Goal: Book appointment/travel/reservation

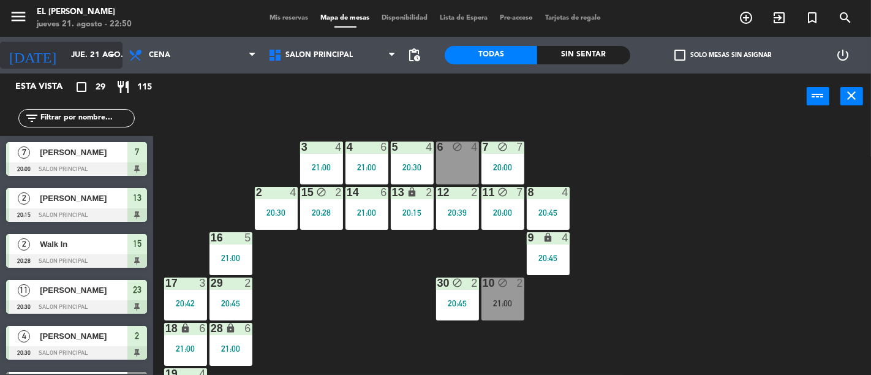
click at [88, 53] on input "jue. 21 ago." at bounding box center [118, 55] width 107 height 22
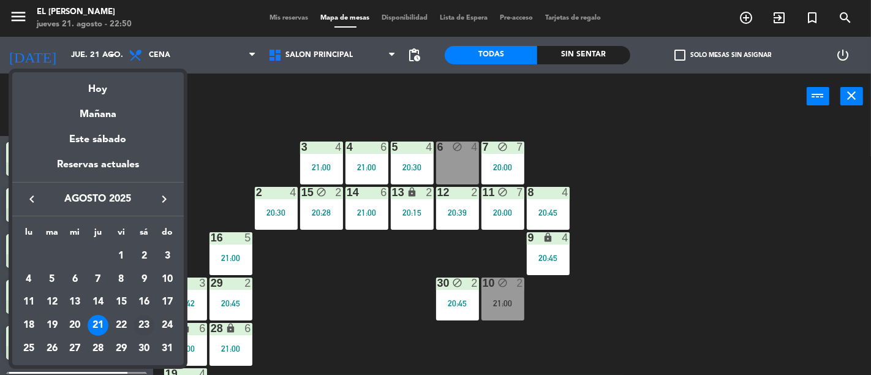
click at [144, 325] on div "23" at bounding box center [143, 325] width 21 height 21
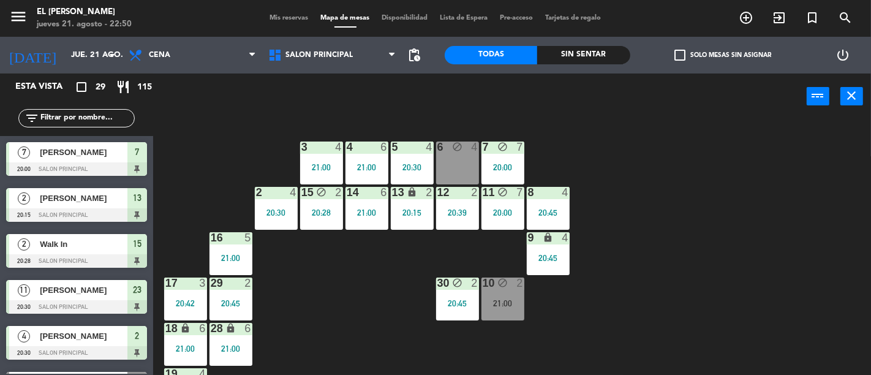
type input "sáb. 23 ago."
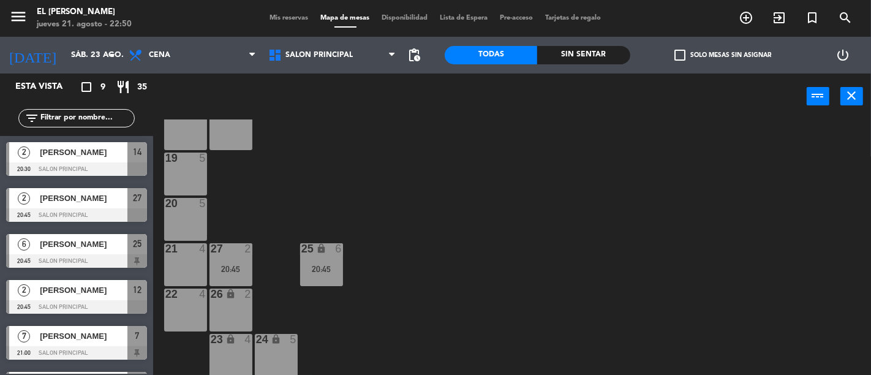
scroll to position [217, 0]
drag, startPoint x: 227, startPoint y: 304, endPoint x: 231, endPoint y: 296, distance: 8.8
click at [229, 304] on div "26 lock 2" at bounding box center [230, 308] width 43 height 43
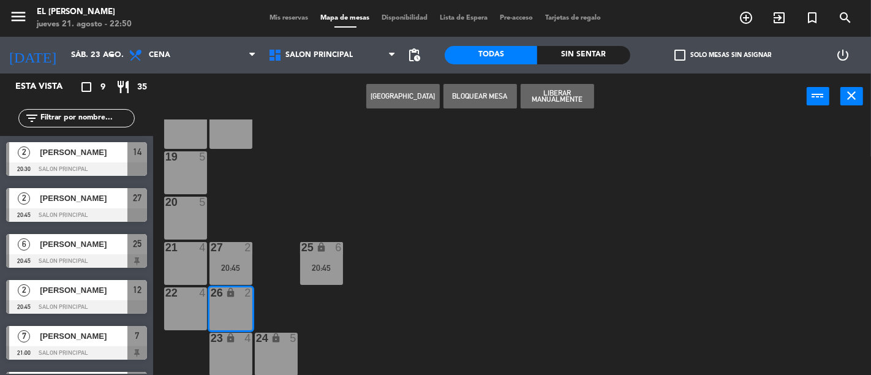
click at [399, 100] on button "[GEOGRAPHIC_DATA]" at bounding box center [402, 96] width 73 height 24
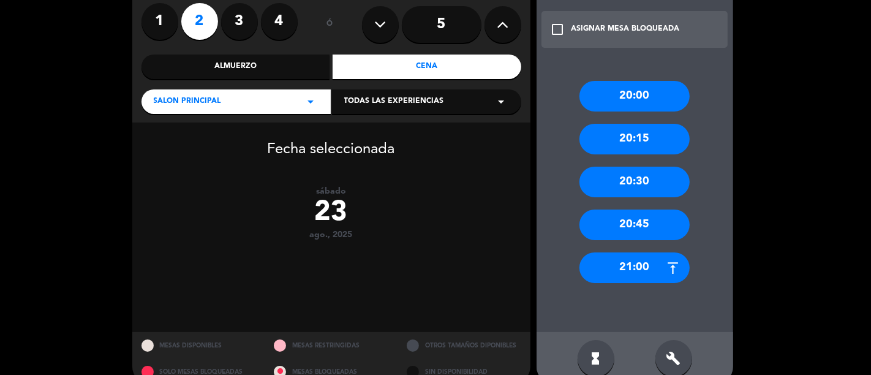
scroll to position [123, 0]
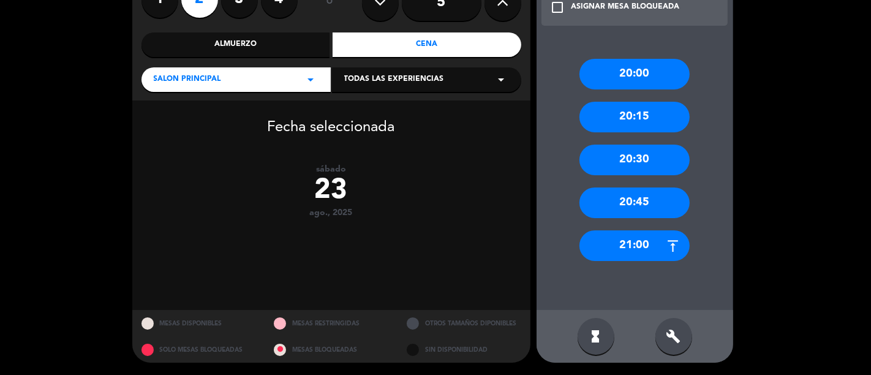
click at [656, 206] on div "20:45" at bounding box center [634, 202] width 110 height 31
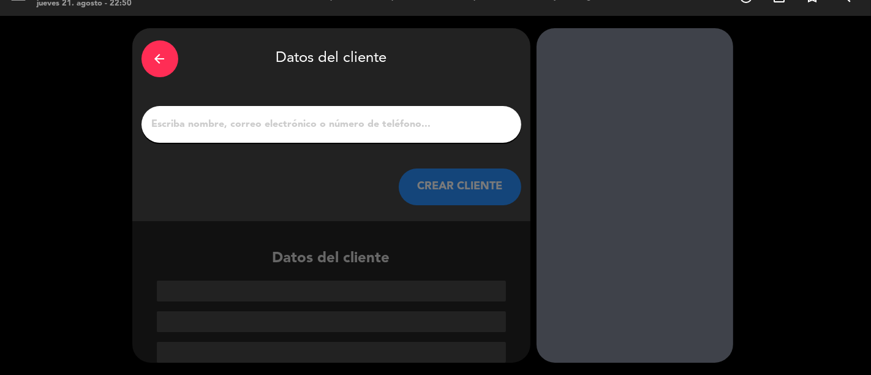
click at [391, 122] on input "1" at bounding box center [331, 124] width 361 height 17
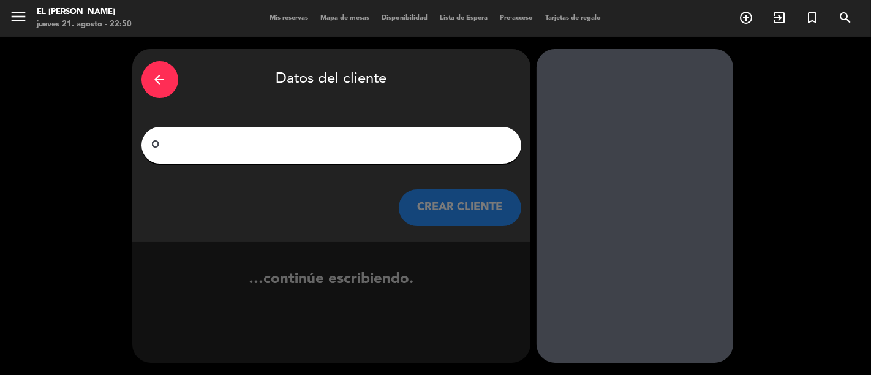
scroll to position [0, 0]
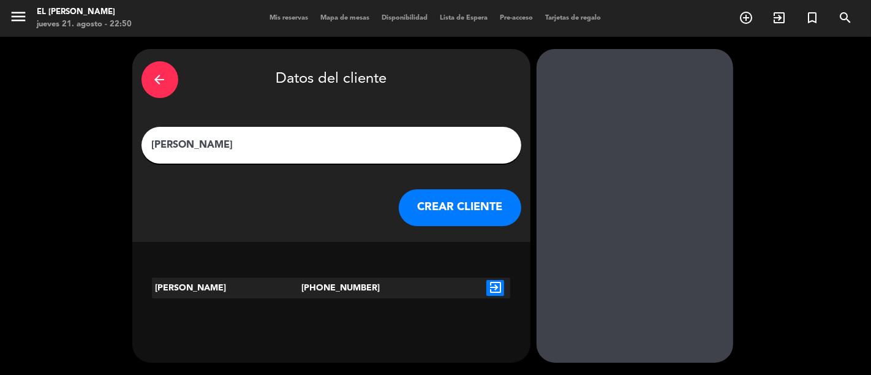
type input "[PERSON_NAME]"
click at [498, 296] on div "exit_to_app" at bounding box center [495, 287] width 30 height 21
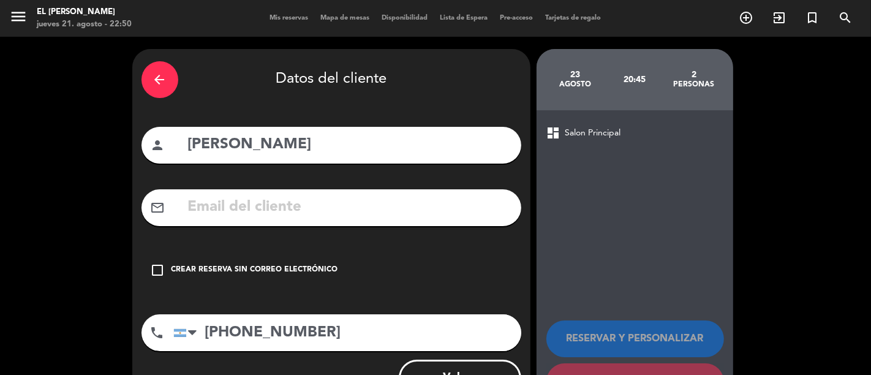
click at [301, 271] on div "Crear reserva sin correo electrónico" at bounding box center [254, 270] width 167 height 12
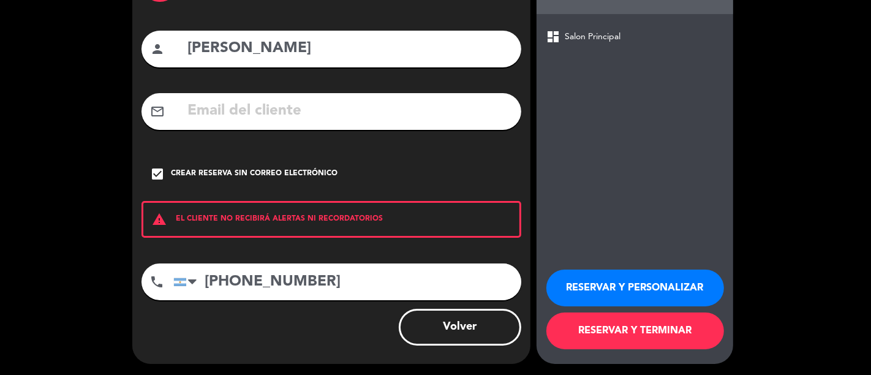
scroll to position [97, 0]
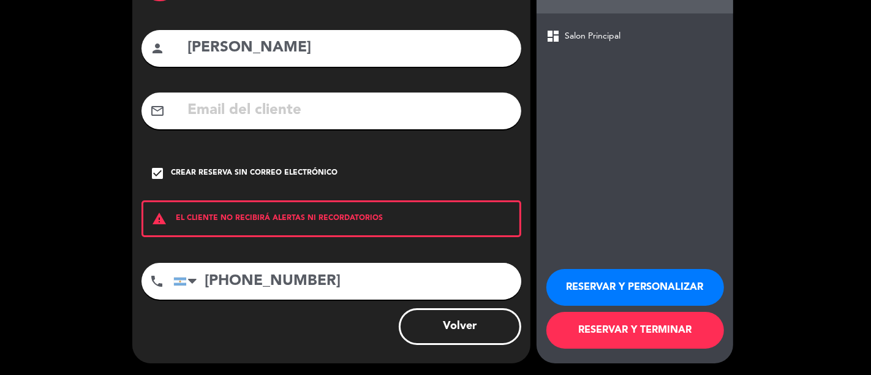
click at [611, 326] on button "RESERVAR Y TERMINAR" at bounding box center [635, 330] width 178 height 37
